Goal: Navigation & Orientation: Go to known website

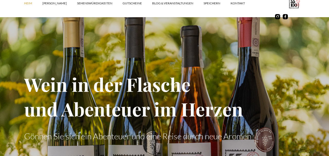
scroll to position [615, 0]
